Goal: Task Accomplishment & Management: Manage account settings

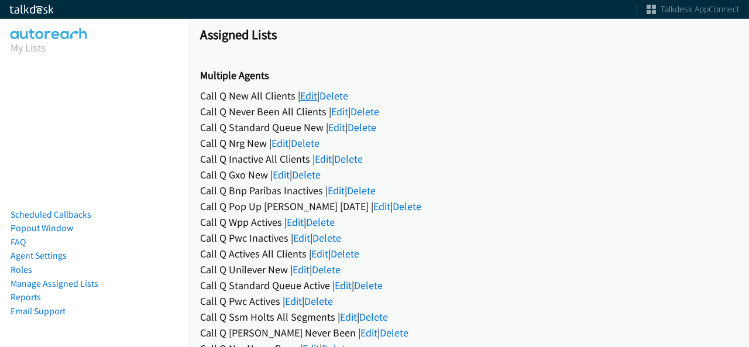
click at [307, 101] on link "Edit" at bounding box center [308, 95] width 17 height 13
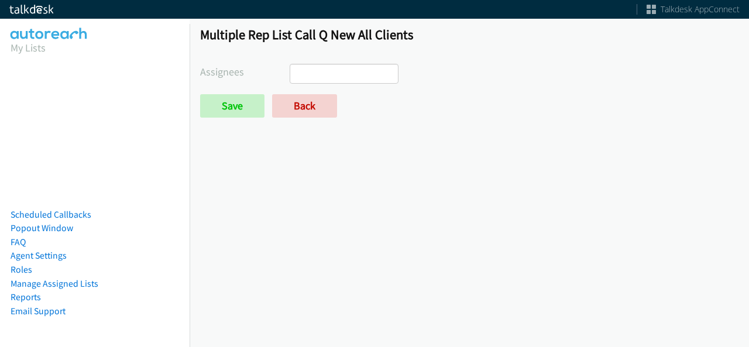
select select
click at [307, 101] on link "Back" at bounding box center [304, 105] width 65 height 23
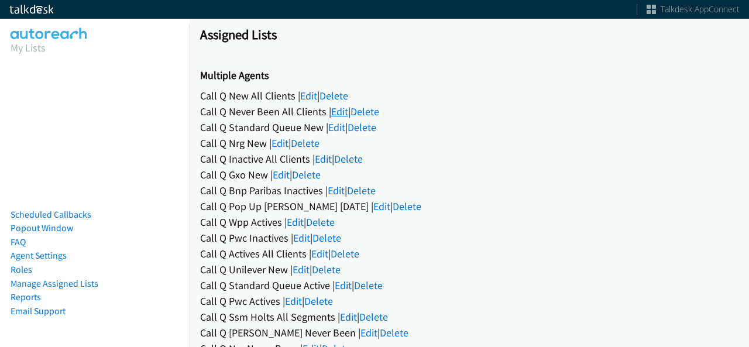
click at [345, 113] on link "Edit" at bounding box center [339, 111] width 17 height 13
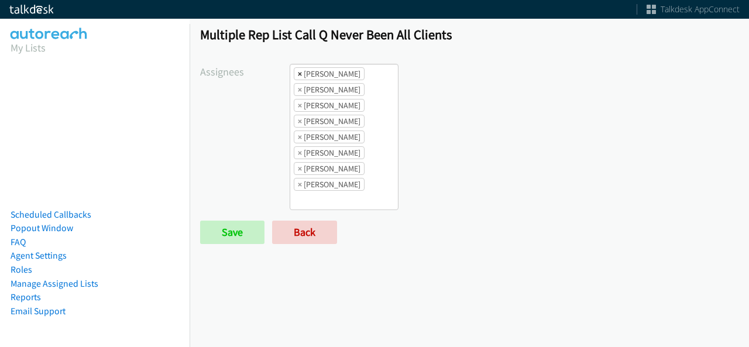
click at [300, 76] on span "×" at bounding box center [300, 74] width 4 height 12
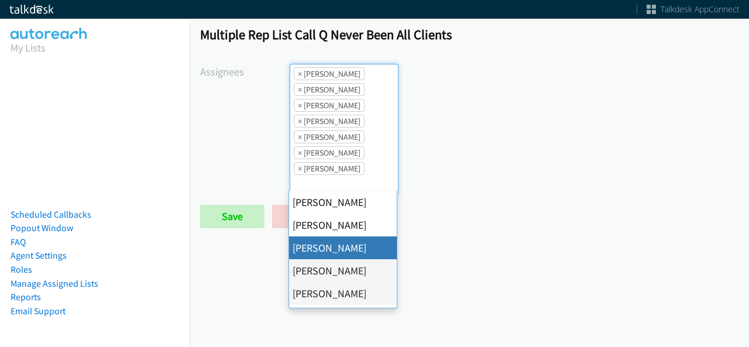
click at [300, 76] on span "×" at bounding box center [300, 74] width 4 height 12
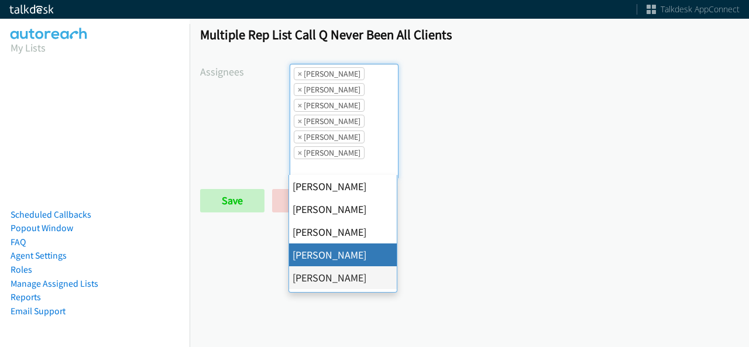
click at [300, 76] on span "×" at bounding box center [300, 74] width 4 height 12
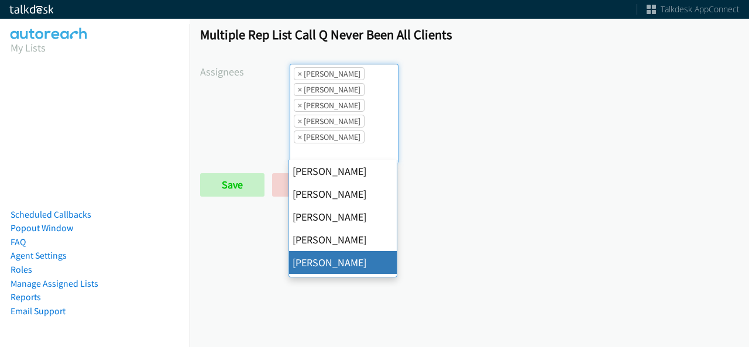
click at [300, 76] on span "×" at bounding box center [300, 74] width 4 height 12
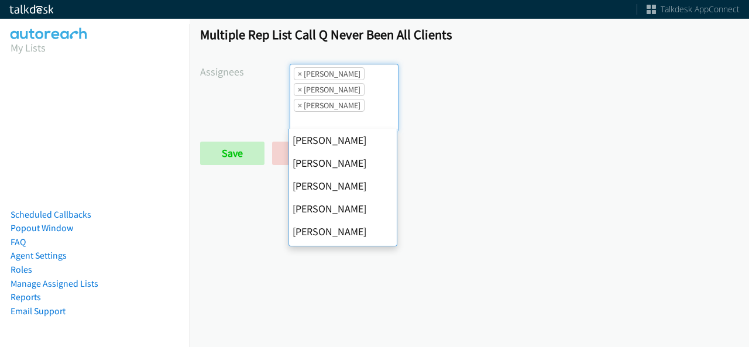
click at [300, 76] on span "×" at bounding box center [300, 74] width 4 height 12
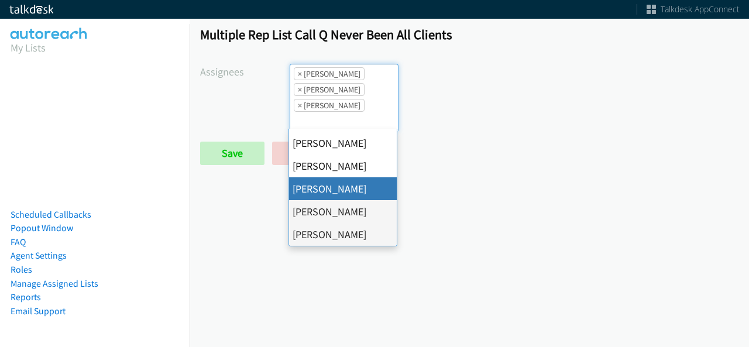
select select "fd8c5d46-30db-44cb-8f0d-00da318b790a"
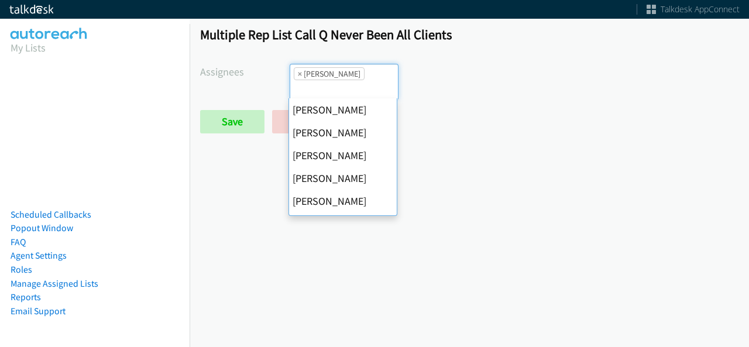
click at [300, 76] on span "×" at bounding box center [300, 74] width 4 height 12
select select
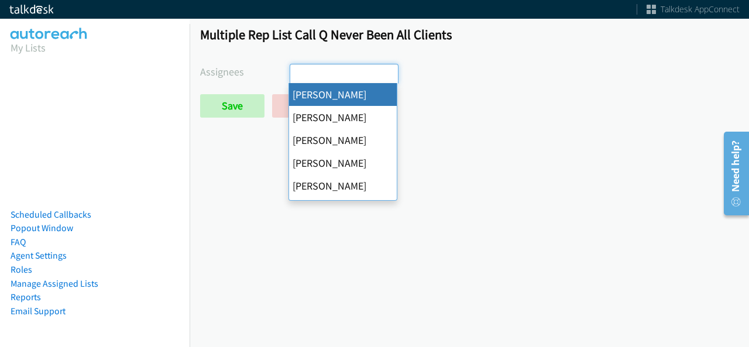
click at [300, 76] on input "search" at bounding box center [310, 73] width 41 height 19
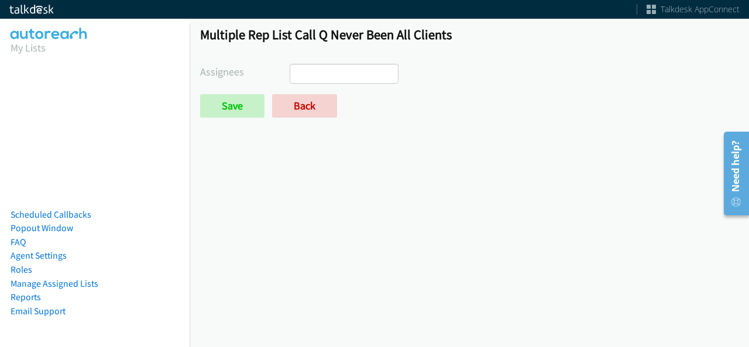
click at [212, 122] on div "Multiple Rep List Call Q Never Been All Clients Assignees Abigail Odhiambo Alan…" at bounding box center [470, 77] width 560 height 123
click at [217, 109] on input "Save" at bounding box center [232, 105] width 64 height 23
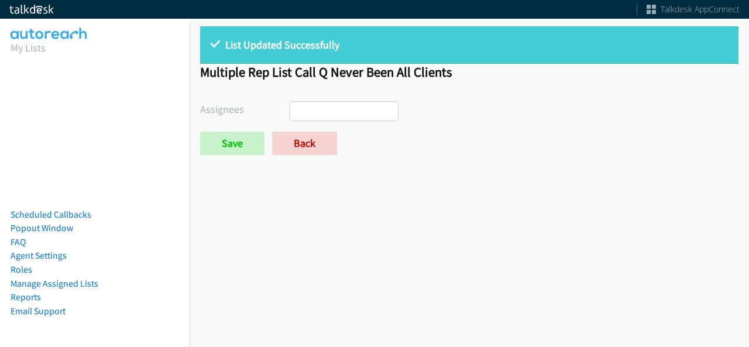
select select
click at [313, 142] on link "Back" at bounding box center [304, 143] width 65 height 23
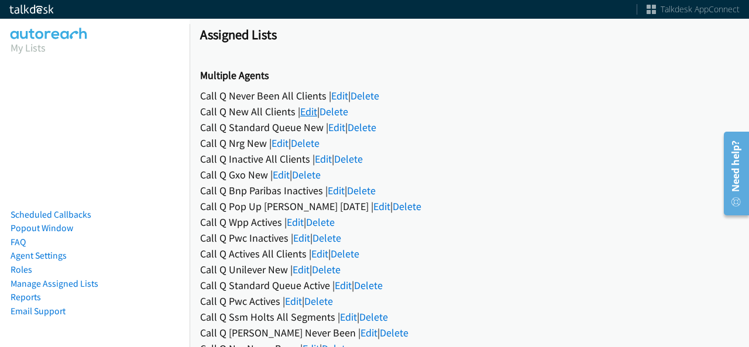
click at [311, 109] on link "Edit" at bounding box center [308, 111] width 17 height 13
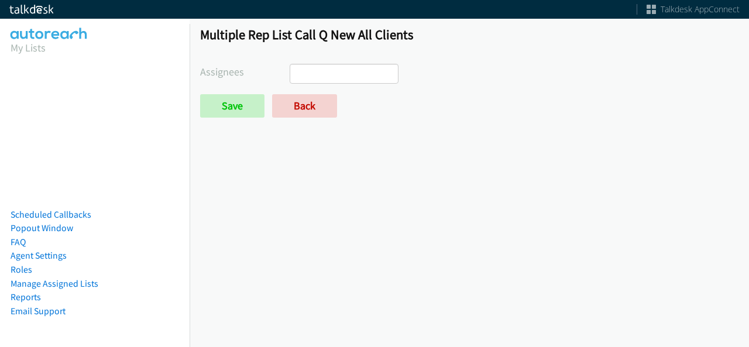
click at [356, 70] on ul at bounding box center [344, 73] width 108 height 19
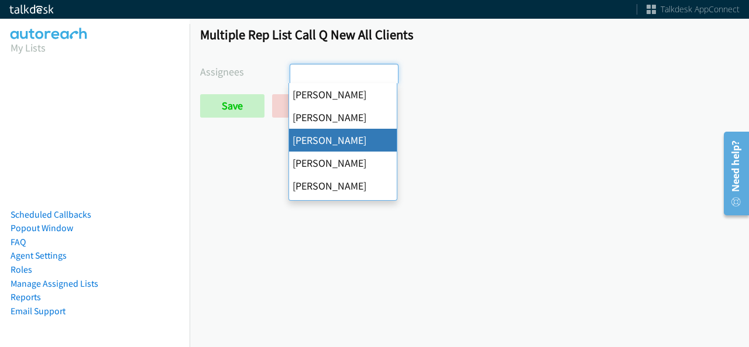
select select "d0419105-5ab7-42f4-854b-1efac0a4a5af"
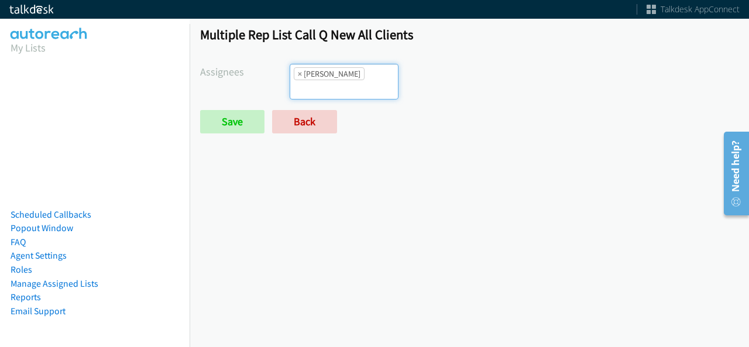
scroll to position [28, 0]
click at [331, 80] on input "search" at bounding box center [310, 89] width 41 height 19
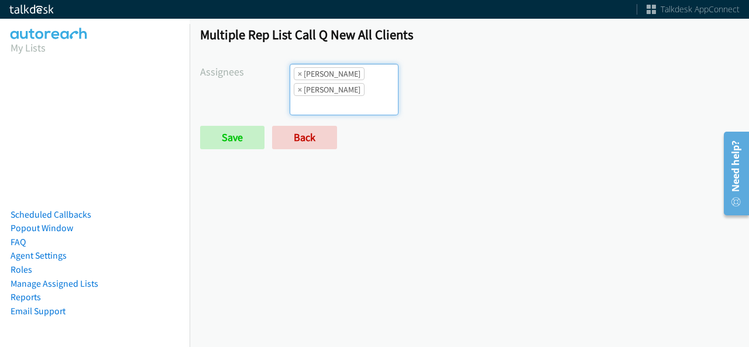
click at [331, 96] on input "search" at bounding box center [310, 105] width 41 height 19
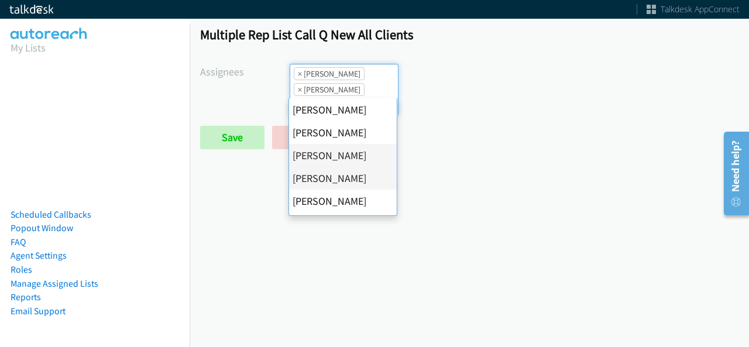
scroll to position [117, 0]
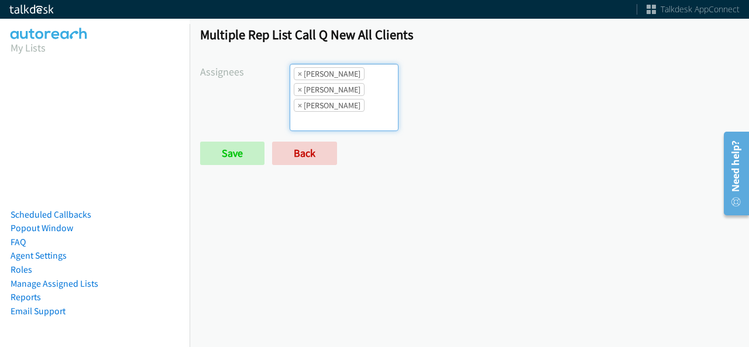
click at [362, 105] on ul "× Cathy Shahan × Charles Ross × Jasmin Martinez" at bounding box center [344, 97] width 108 height 66
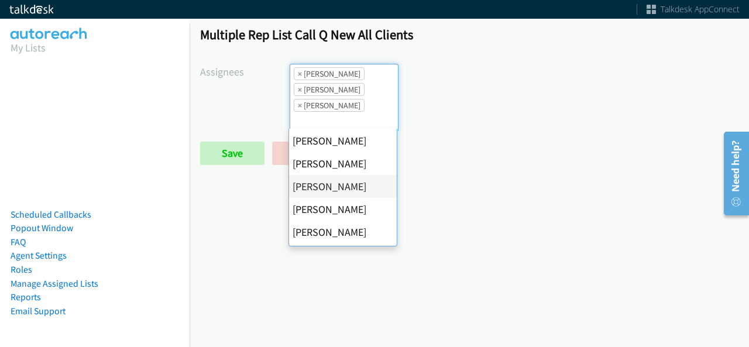
scroll to position [176, 0]
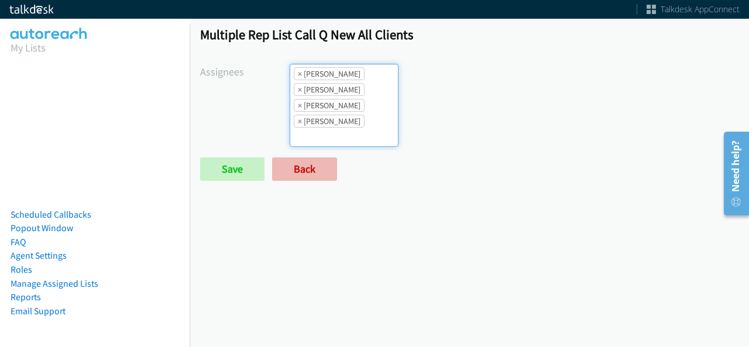
drag, startPoint x: 340, startPoint y: 129, endPoint x: 331, endPoint y: 150, distance: 22.8
click at [340, 130] on form "Assignees Abigail Odhiambo Alana Ruiz Cathy Shahan Charles Ross Daquaya Johnson…" at bounding box center [469, 122] width 539 height 117
click at [331, 128] on input "search" at bounding box center [310, 137] width 41 height 19
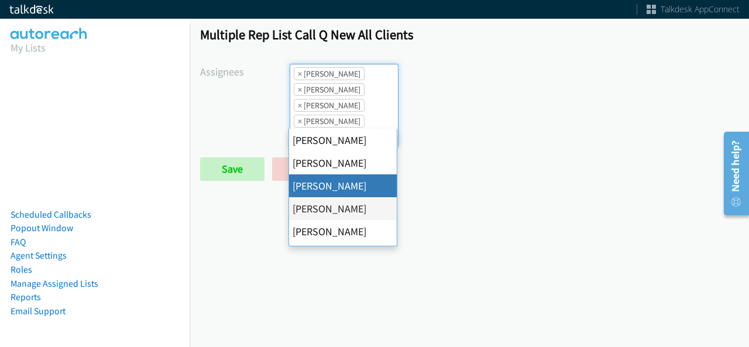
click at [295, 102] on li "× Jasmin Martinez" at bounding box center [329, 105] width 71 height 13
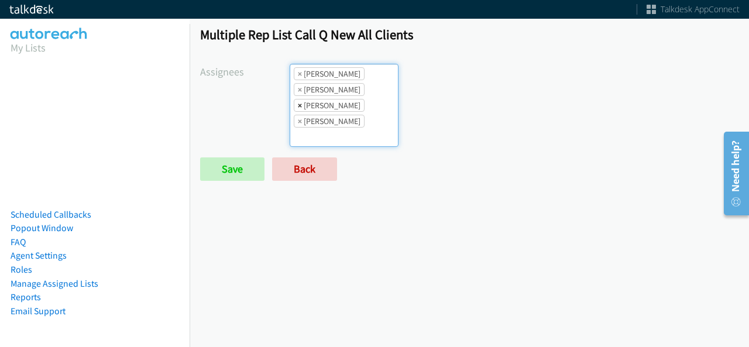
click at [298, 102] on span "×" at bounding box center [300, 106] width 4 height 12
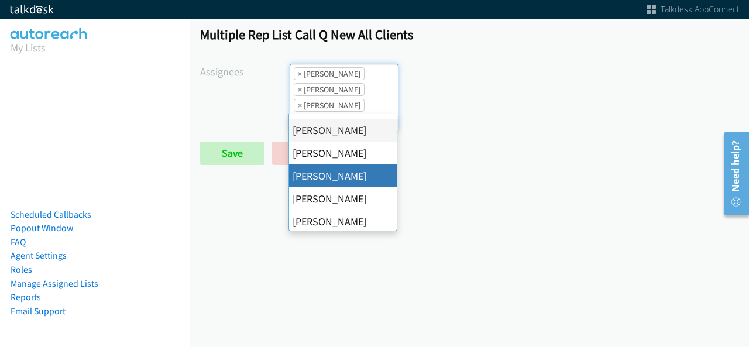
scroll to position [203, 0]
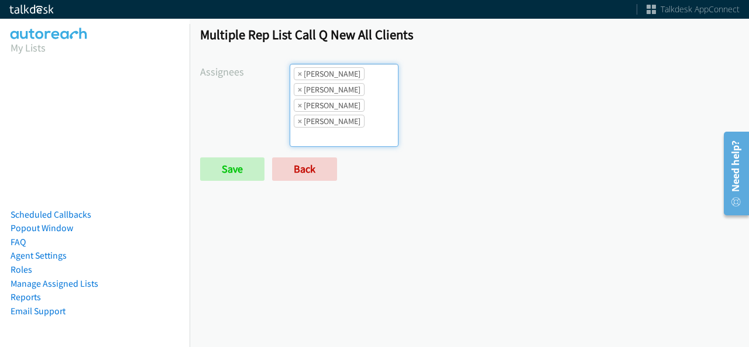
click at [392, 106] on ul "× Cathy Shahan × Charles Ross × Jordan Stehlik × Rodnika Murphy" at bounding box center [344, 105] width 108 height 82
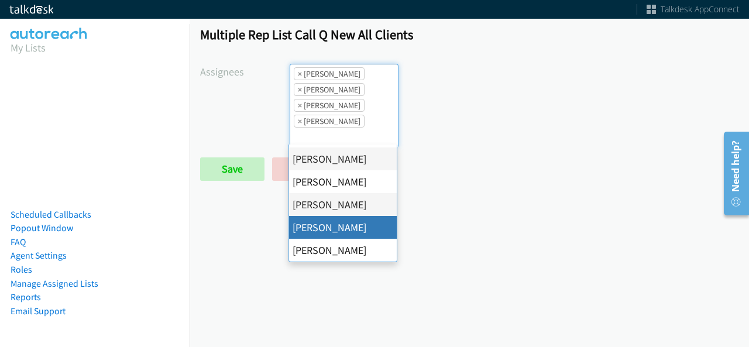
drag, startPoint x: 347, startPoint y: 223, endPoint x: 356, endPoint y: 202, distance: 22.5
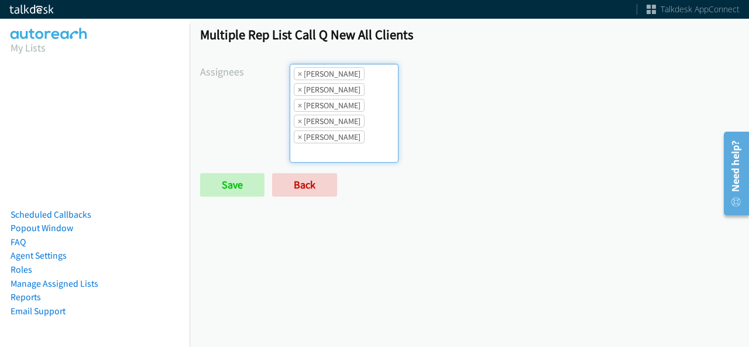
click at [375, 128] on ul "× Cathy Shahan × Charles Ross × Jordan Stehlik × Rodnika Murphy × Tatiana Medina" at bounding box center [344, 113] width 108 height 98
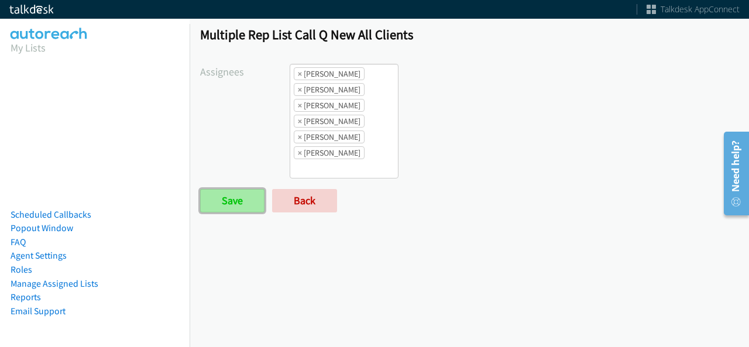
click at [230, 195] on input "Save" at bounding box center [232, 200] width 64 height 23
